Goal: Task Accomplishment & Management: Manage account settings

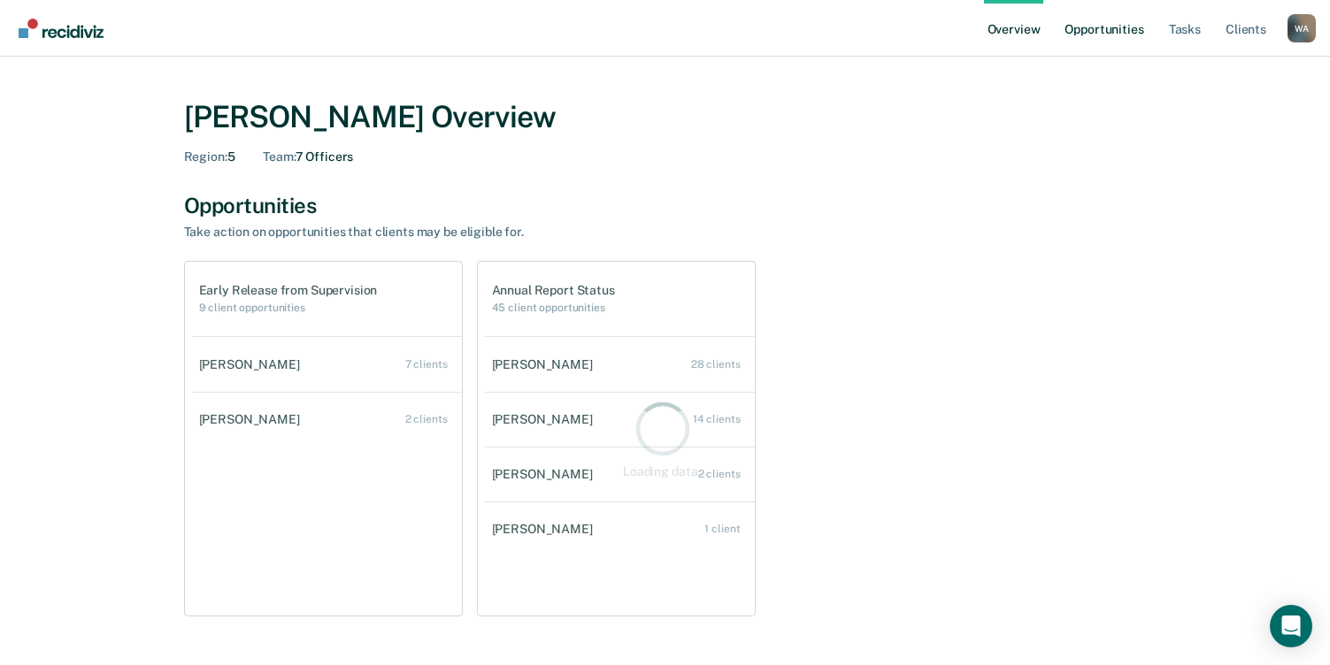
click at [1113, 25] on link "Opportunities" at bounding box center [1104, 28] width 86 height 57
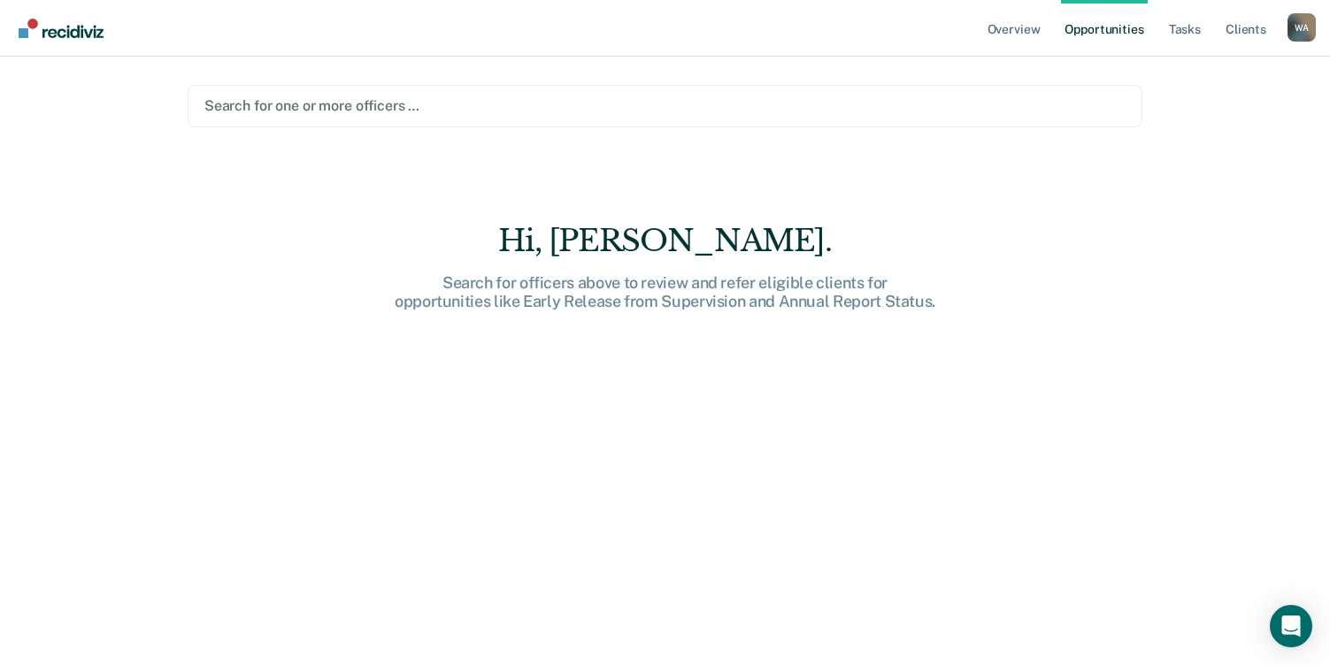
click at [313, 106] on div at bounding box center [664, 106] width 921 height 20
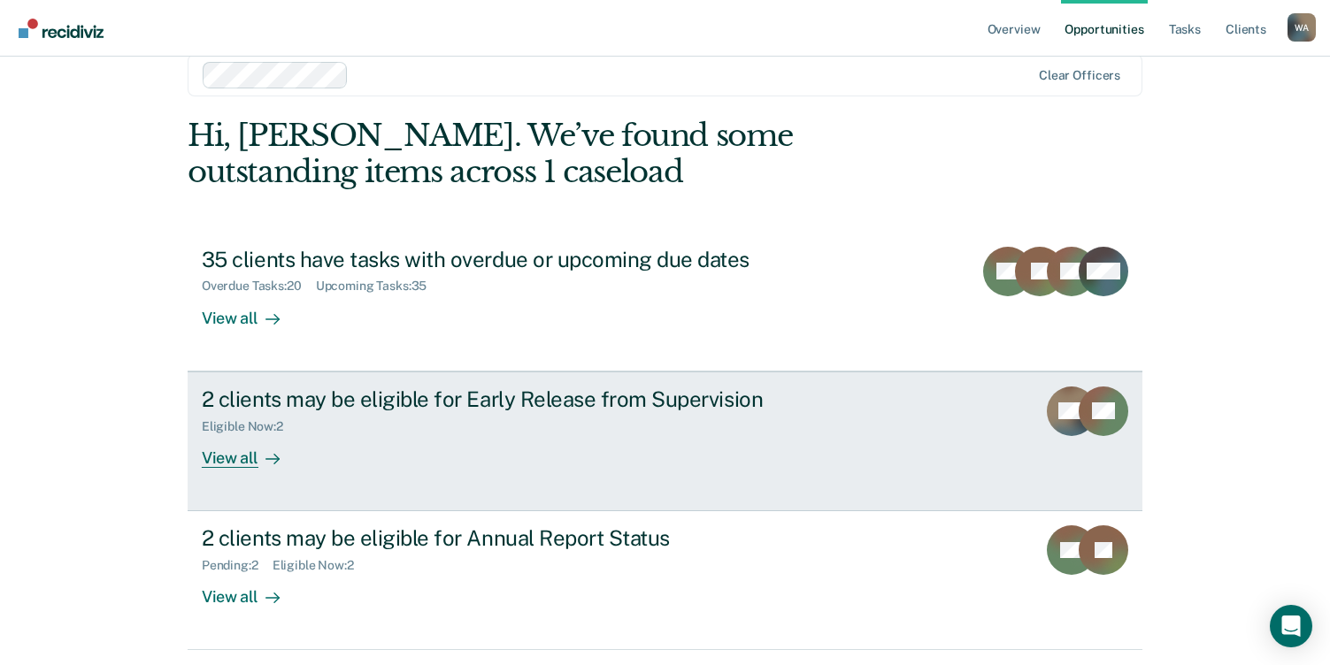
scroll to position [87, 0]
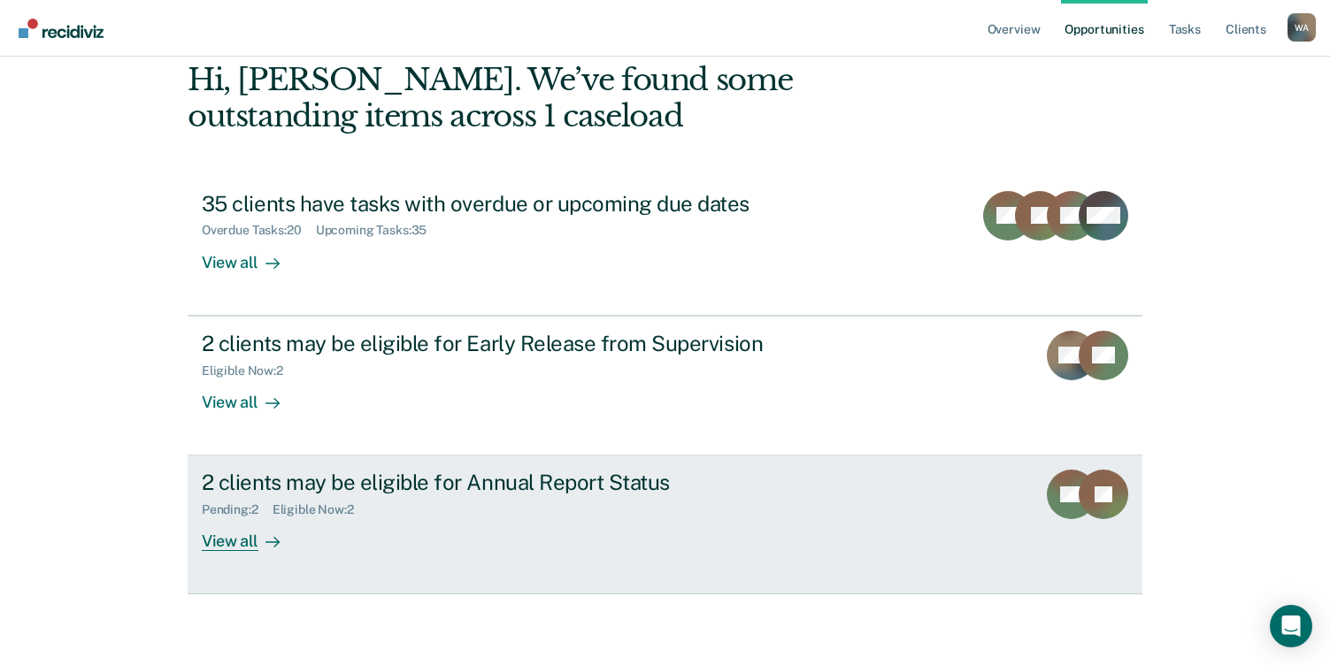
click at [237, 536] on div "View all" at bounding box center [251, 534] width 99 height 34
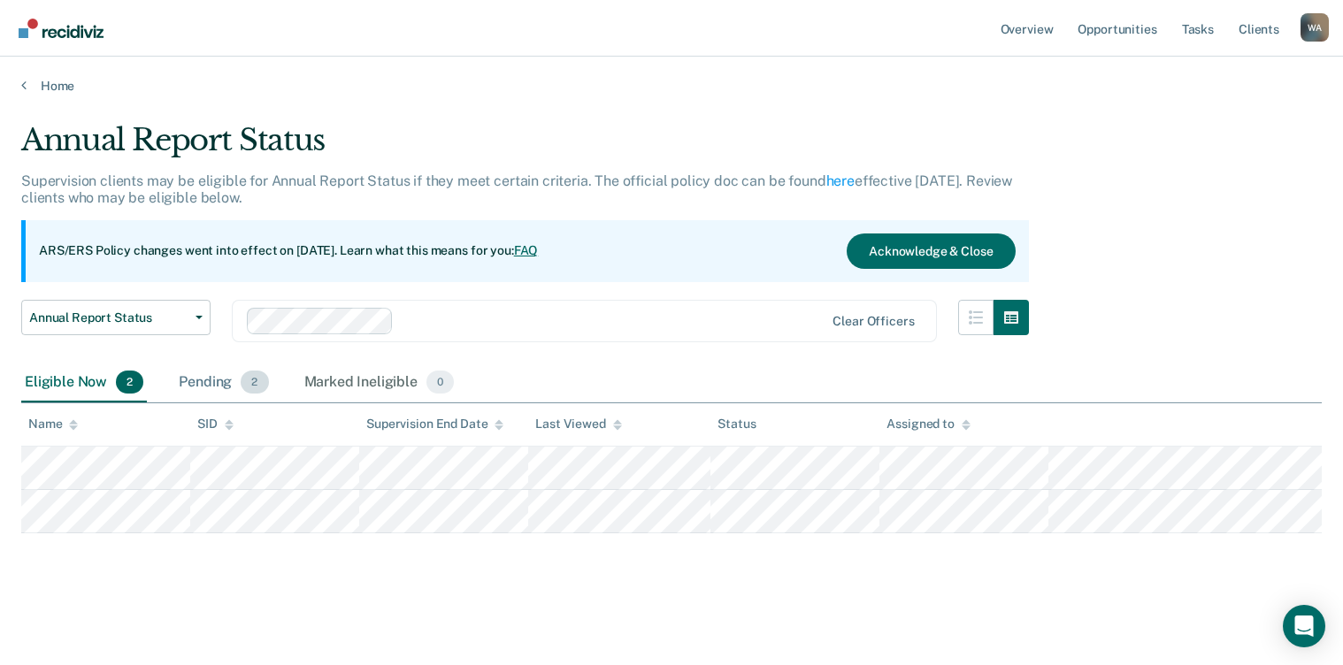
click at [214, 385] on div "Pending 2" at bounding box center [223, 383] width 96 height 39
